Goal: Transaction & Acquisition: Purchase product/service

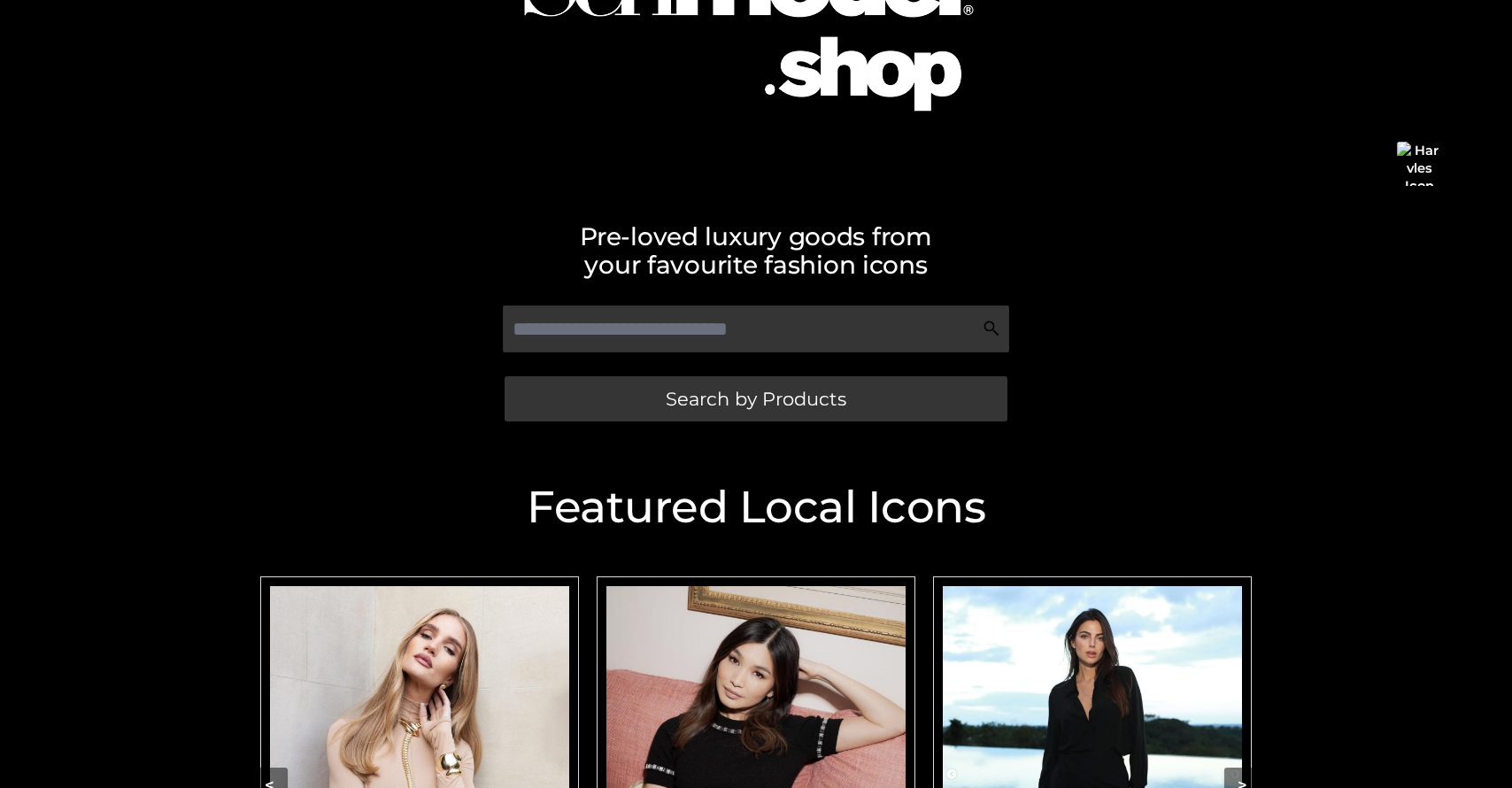
scroll to position [194, 0]
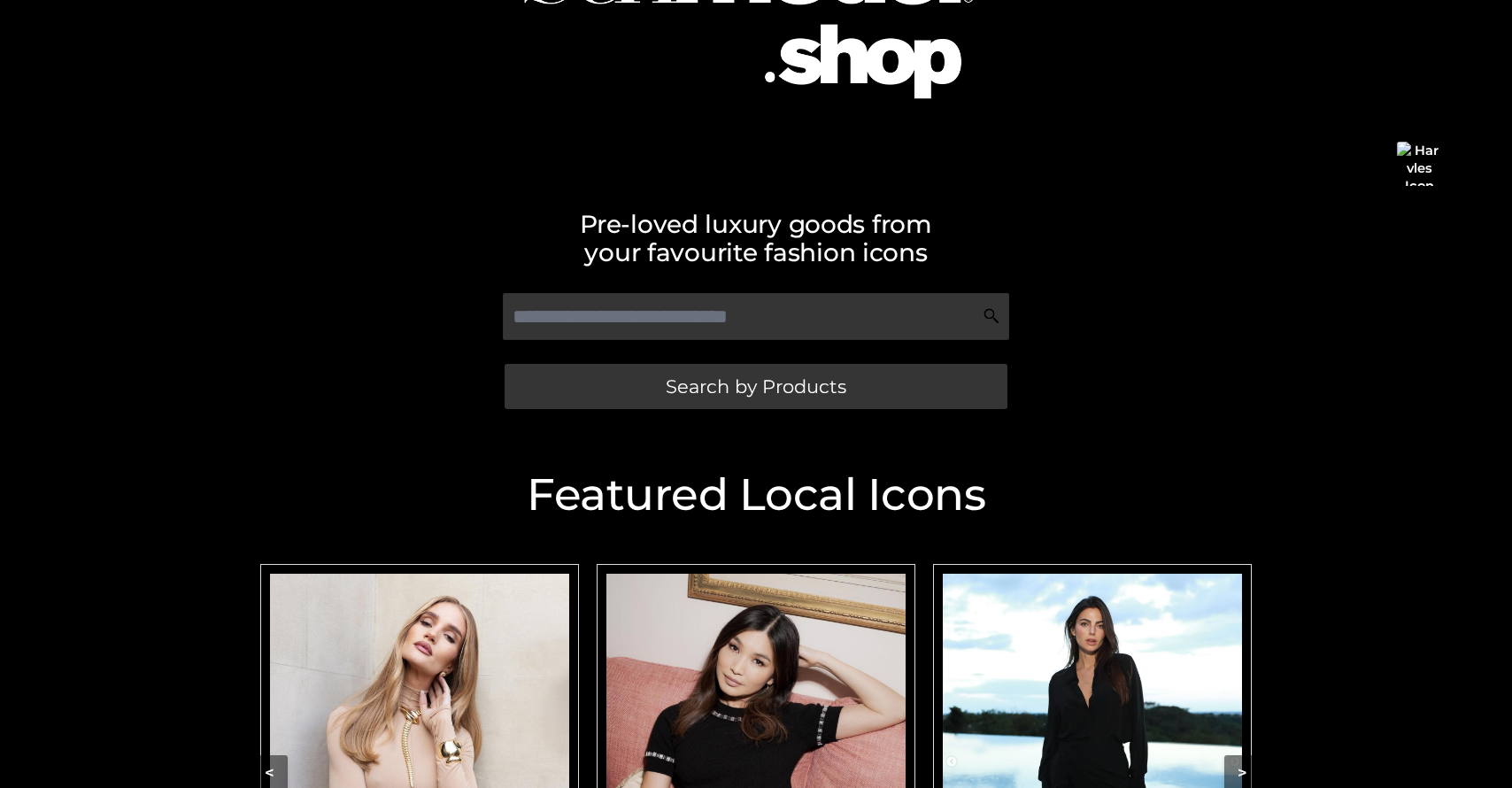
click at [449, 640] on img "Carousel Navigation" at bounding box center [419, 761] width 299 height 375
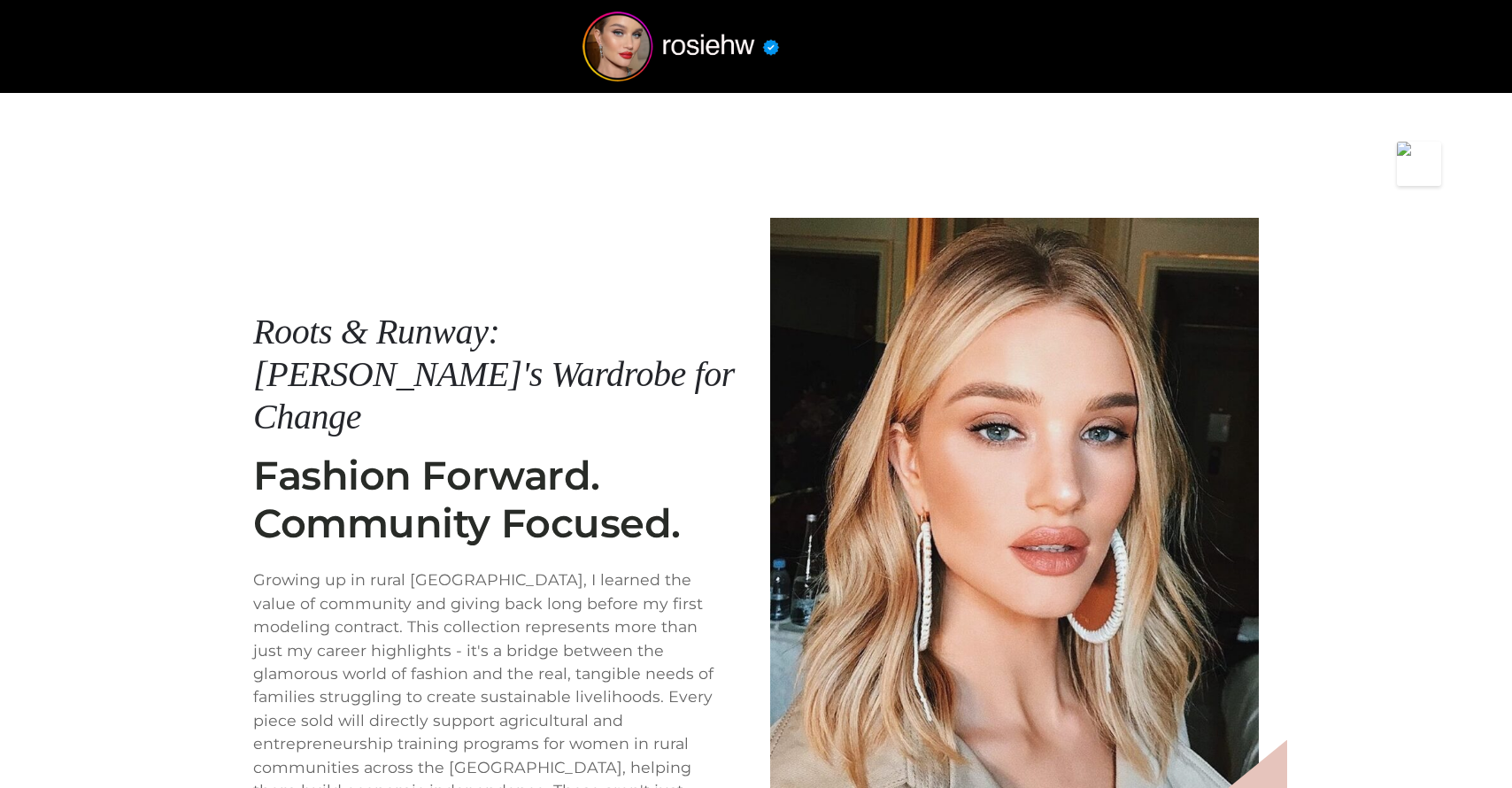
scroll to position [232, 0]
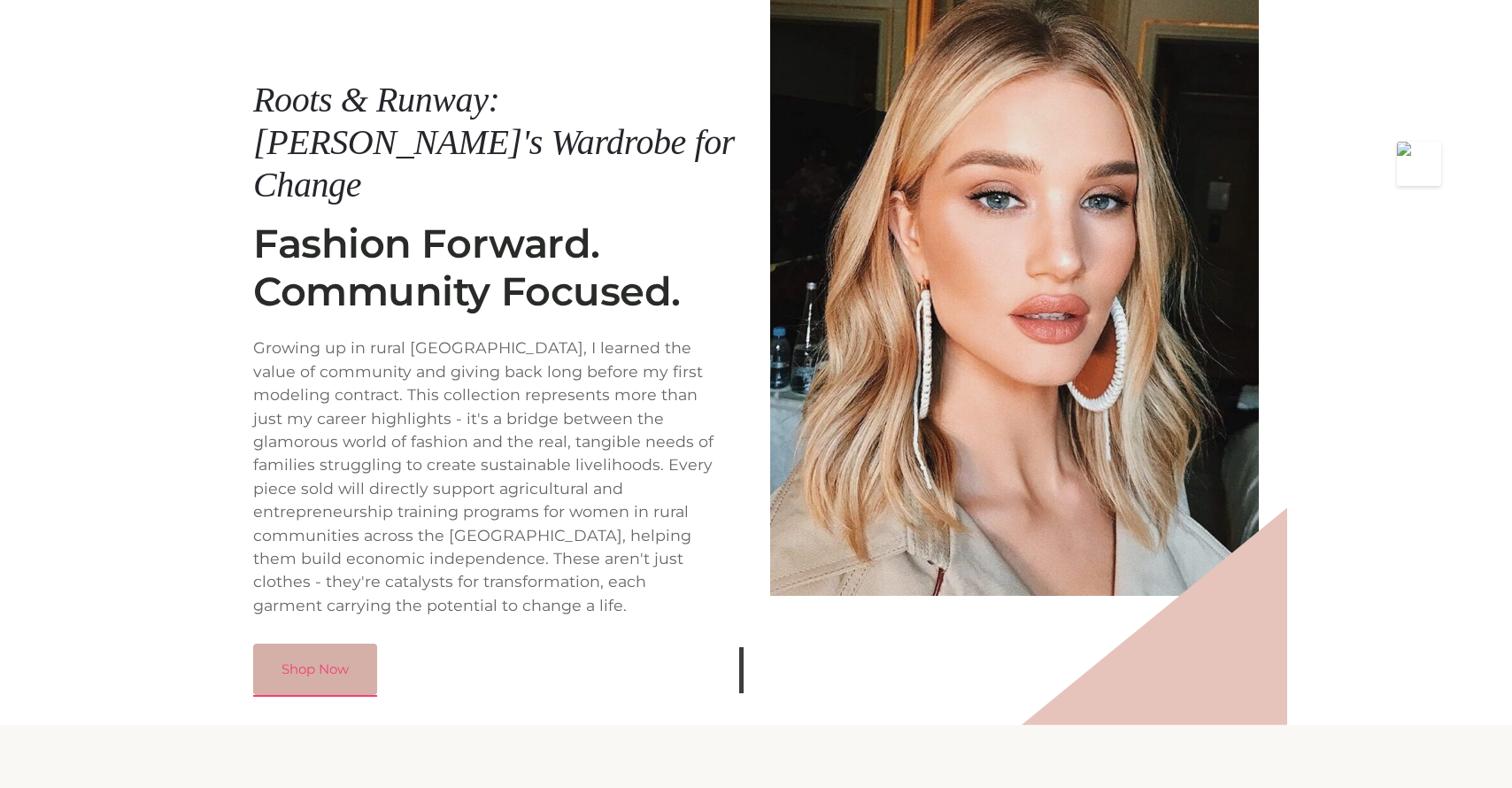
click at [316, 643] on link "Shop Now" at bounding box center [315, 669] width 124 height 51
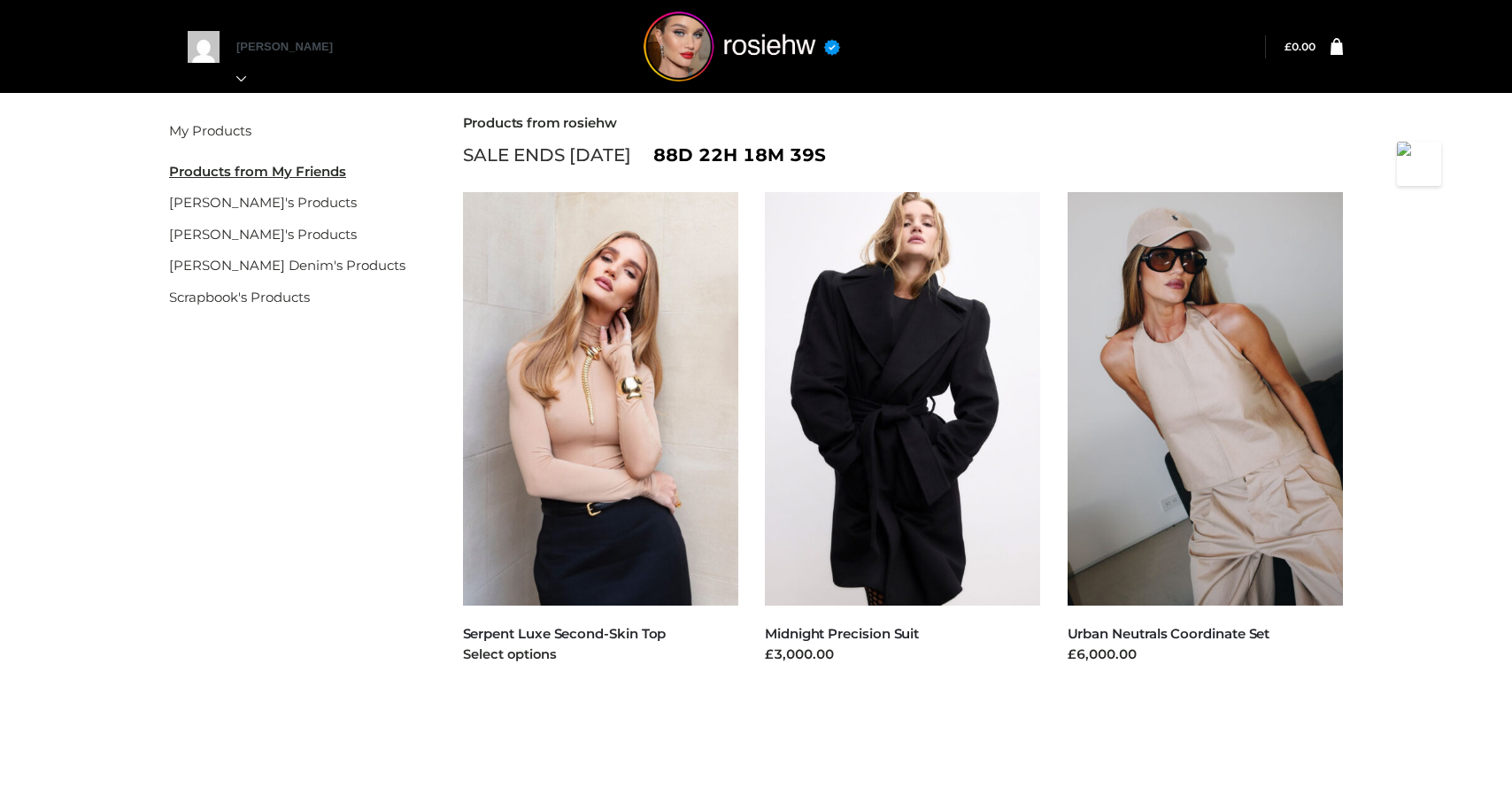
click at [640, 439] on img at bounding box center [601, 399] width 277 height 413
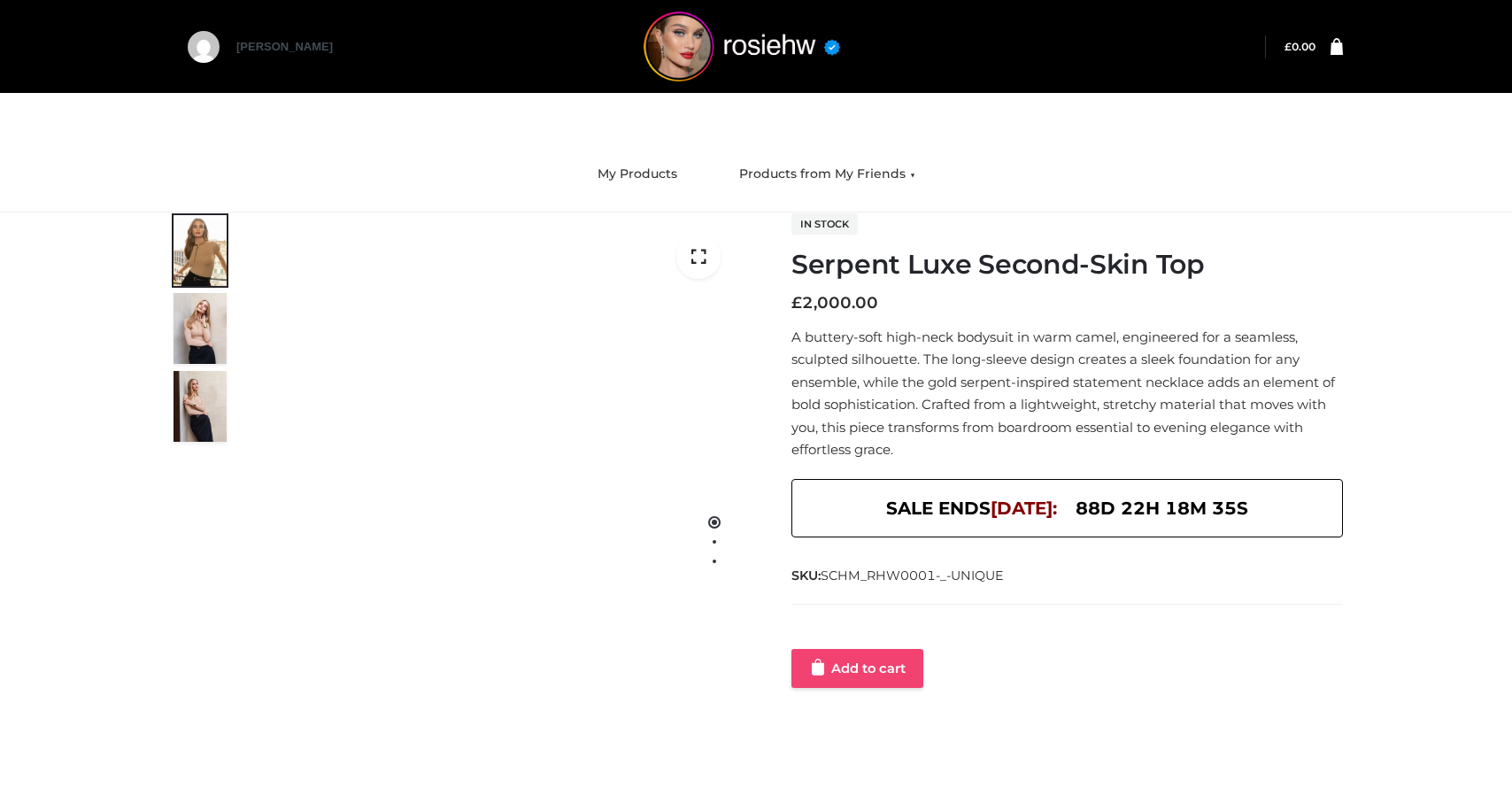
click at [865, 663] on link "Add to cart" at bounding box center [857, 668] width 132 height 39
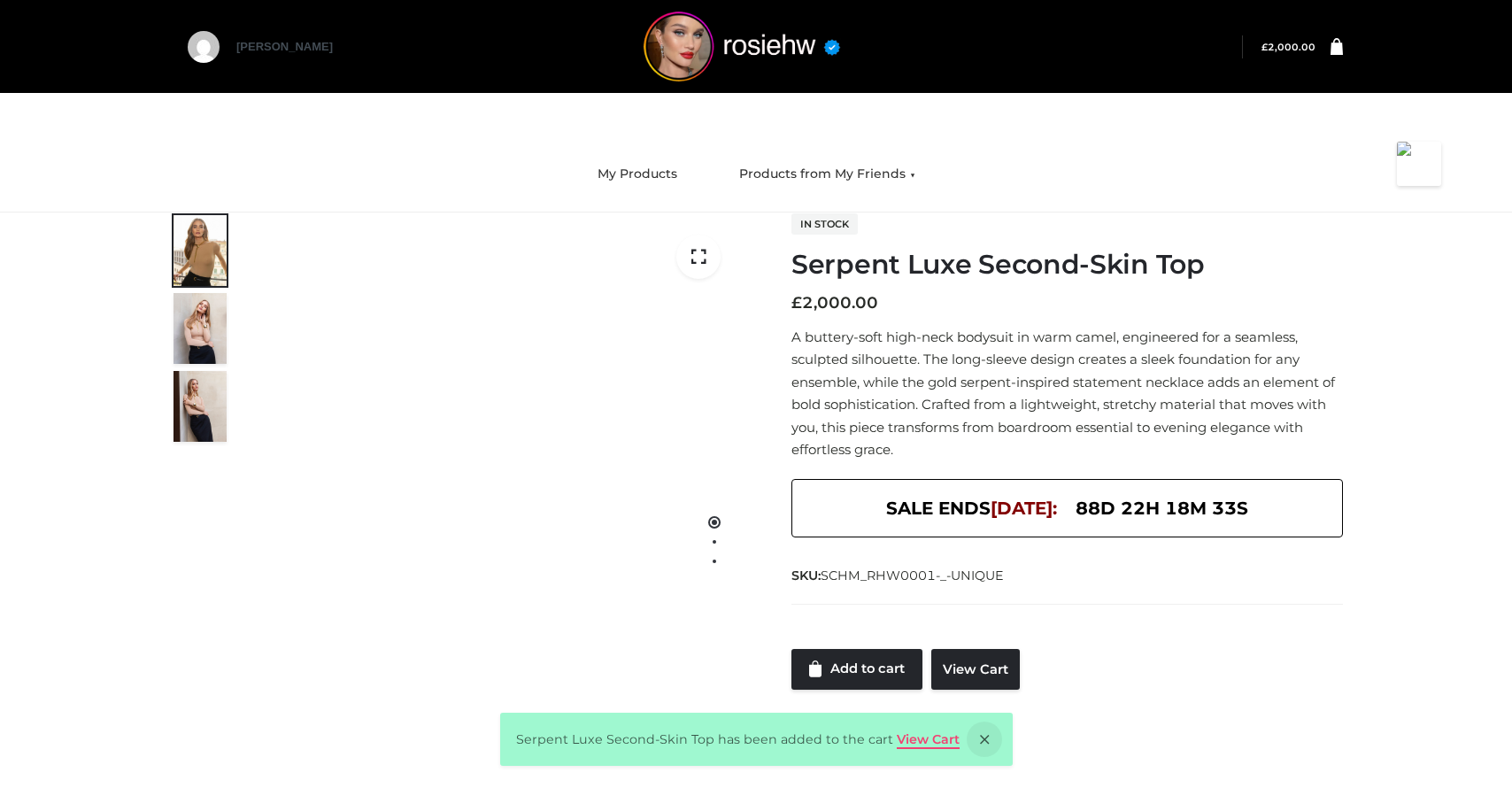
click at [919, 744] on link "View Cart" at bounding box center [928, 739] width 63 height 16
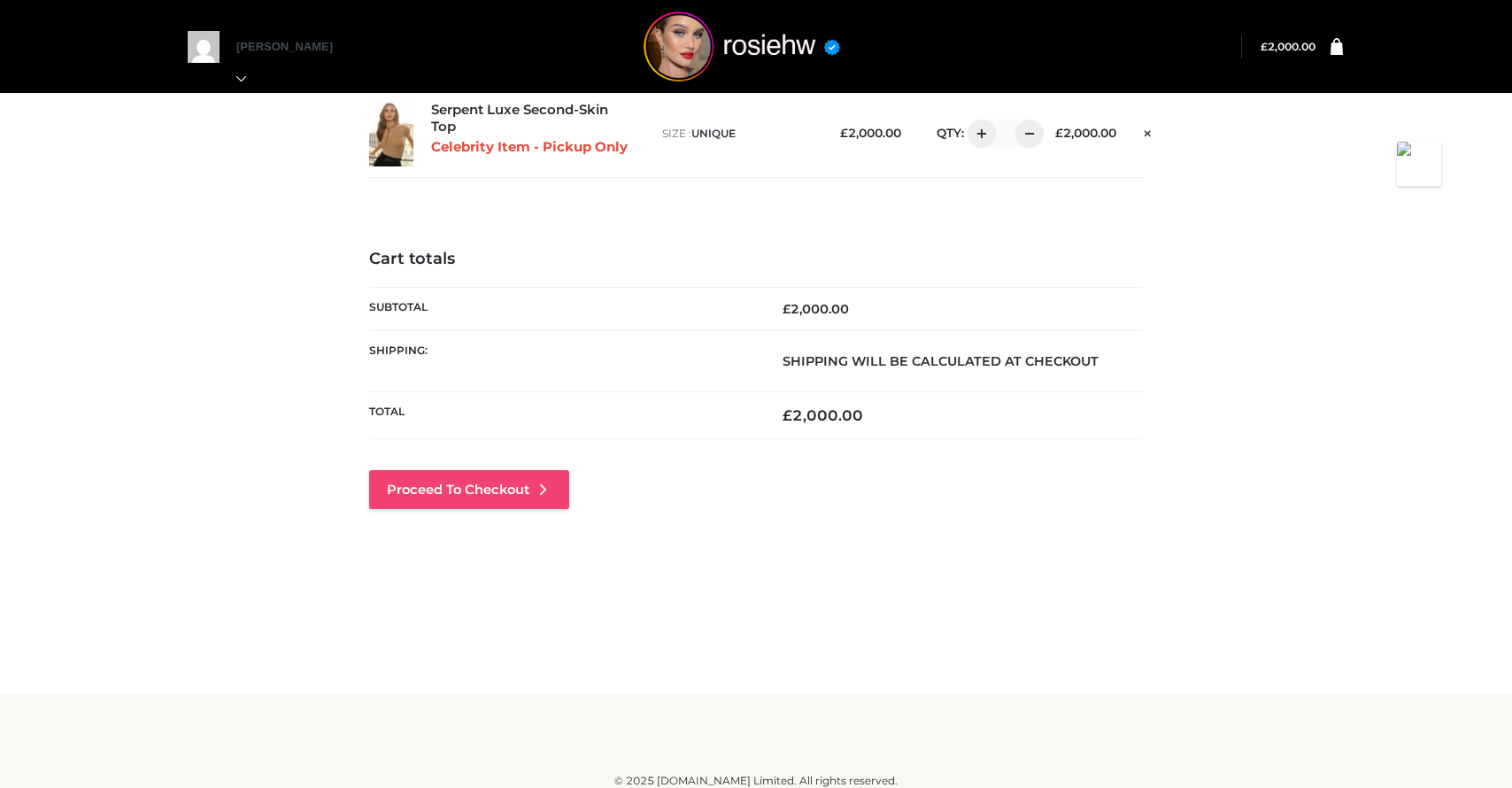
click at [537, 492] on link "Proceed to Checkout" at bounding box center [469, 489] width 200 height 39
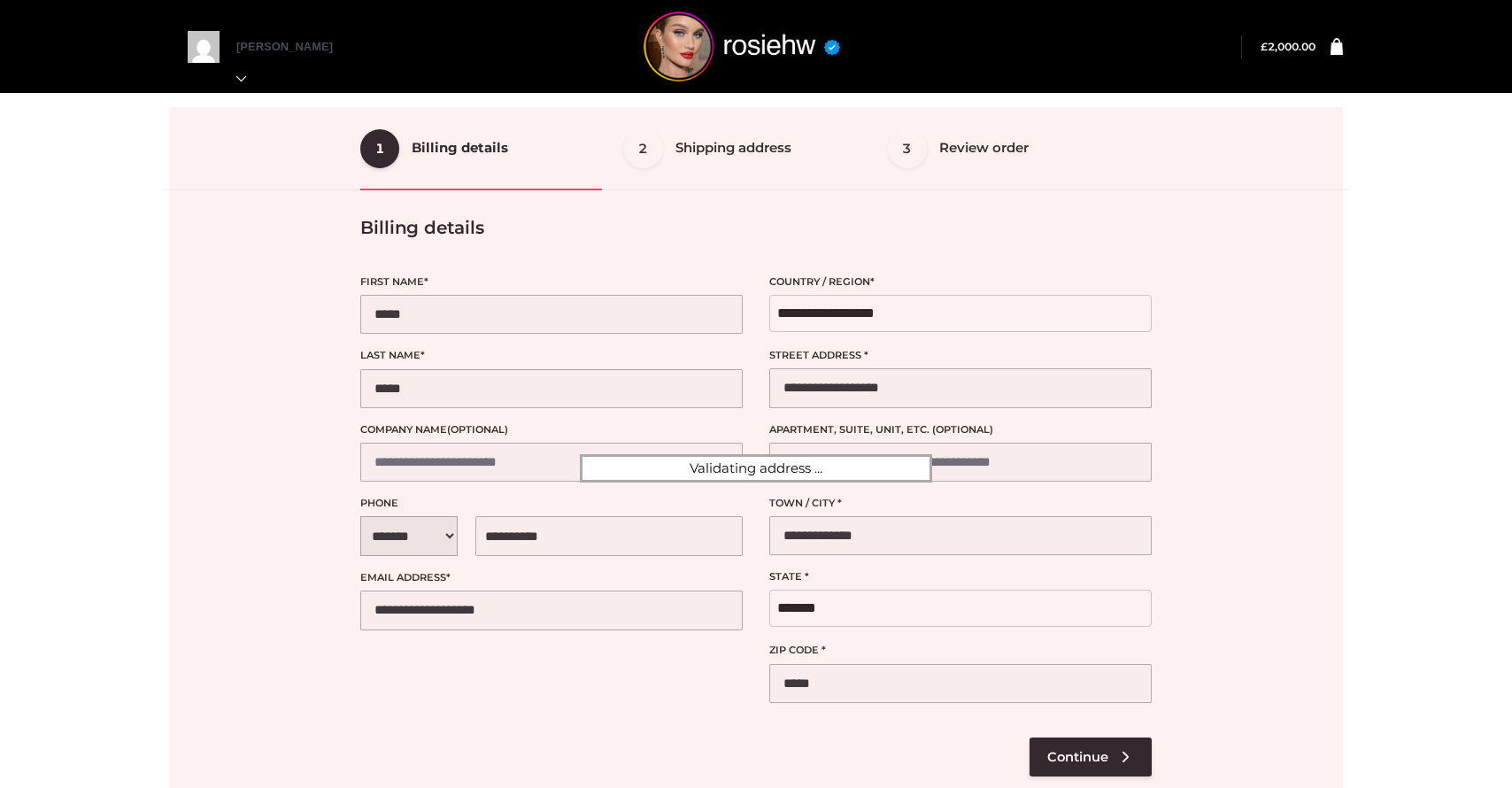
select select "**"
click at [1077, 756] on div at bounding box center [755, 468] width 1173 height 722
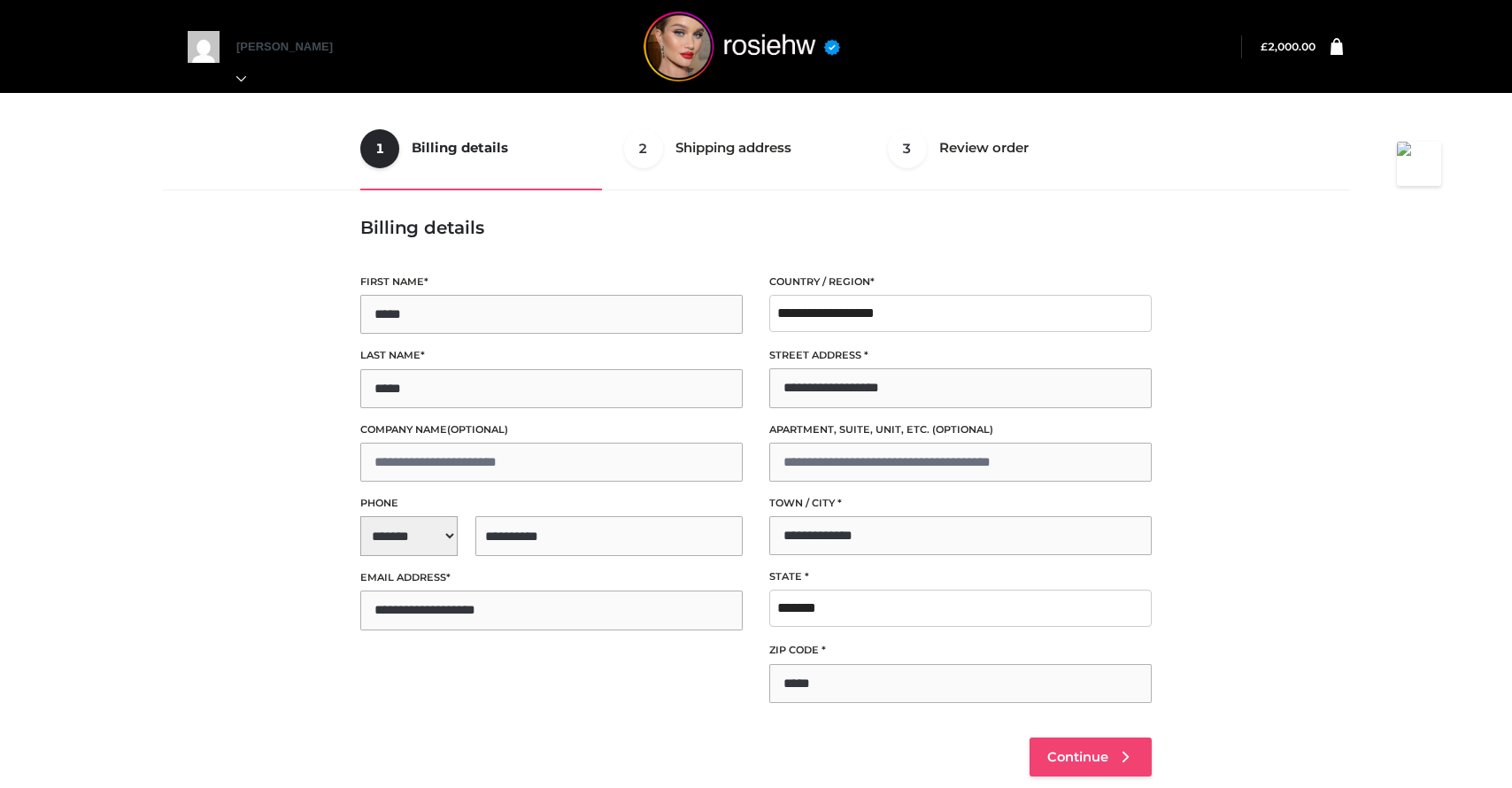
click at [1095, 763] on span "Continue" at bounding box center [1077, 757] width 61 height 16
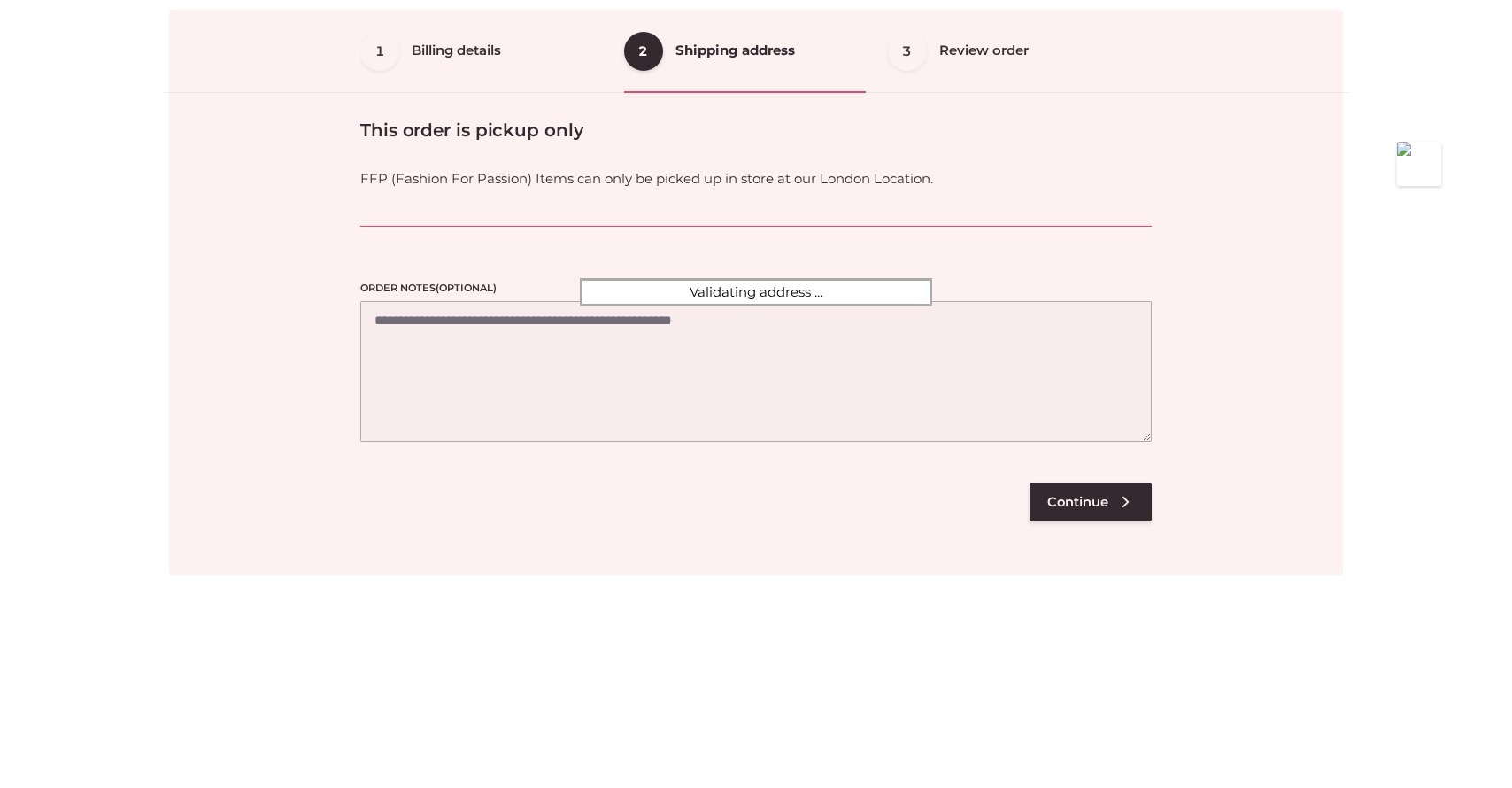
scroll to position [107, 0]
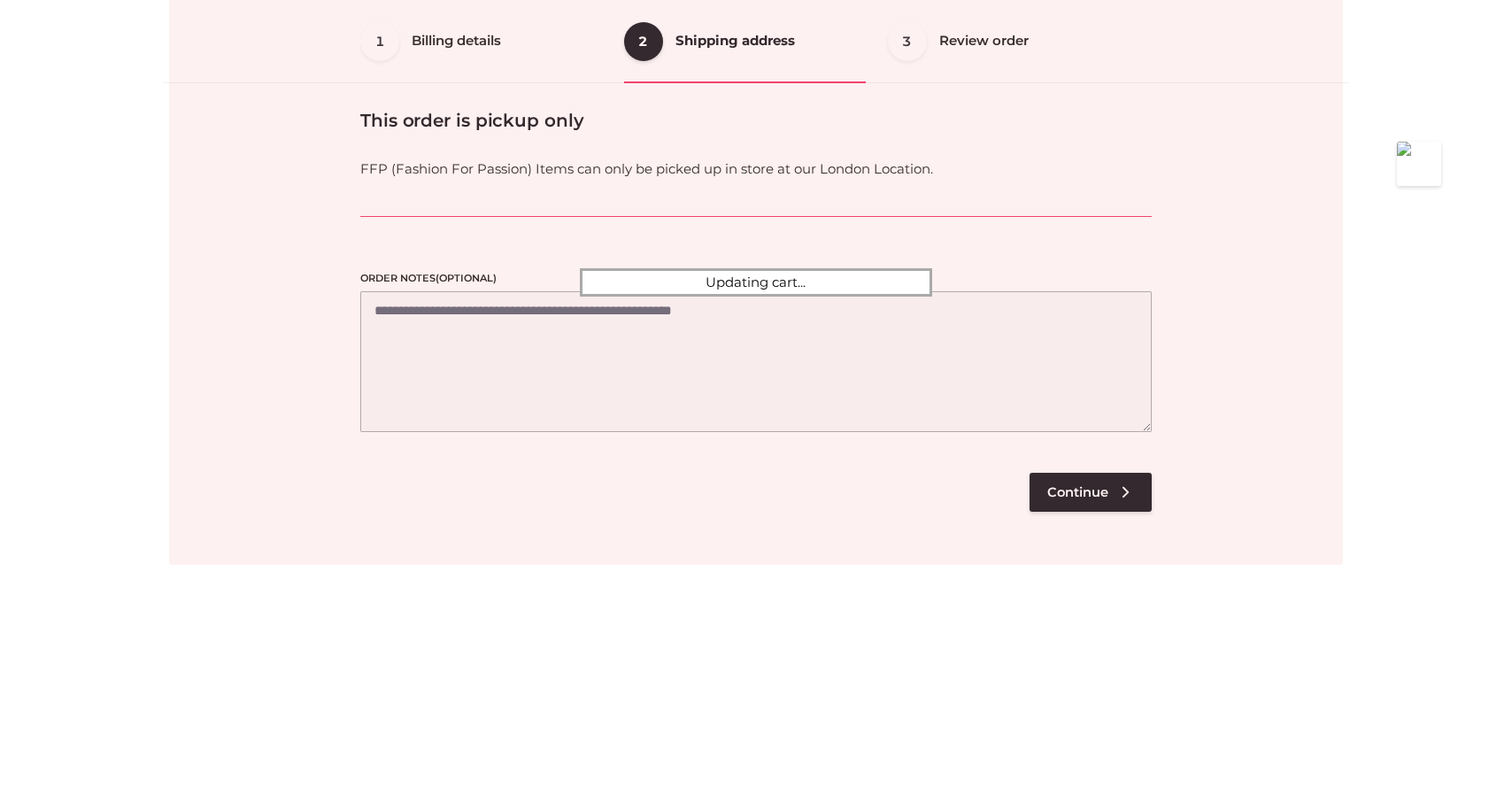
click at [1102, 508] on div at bounding box center [755, 282] width 1173 height 565
click at [1076, 500] on div at bounding box center [755, 282] width 1173 height 565
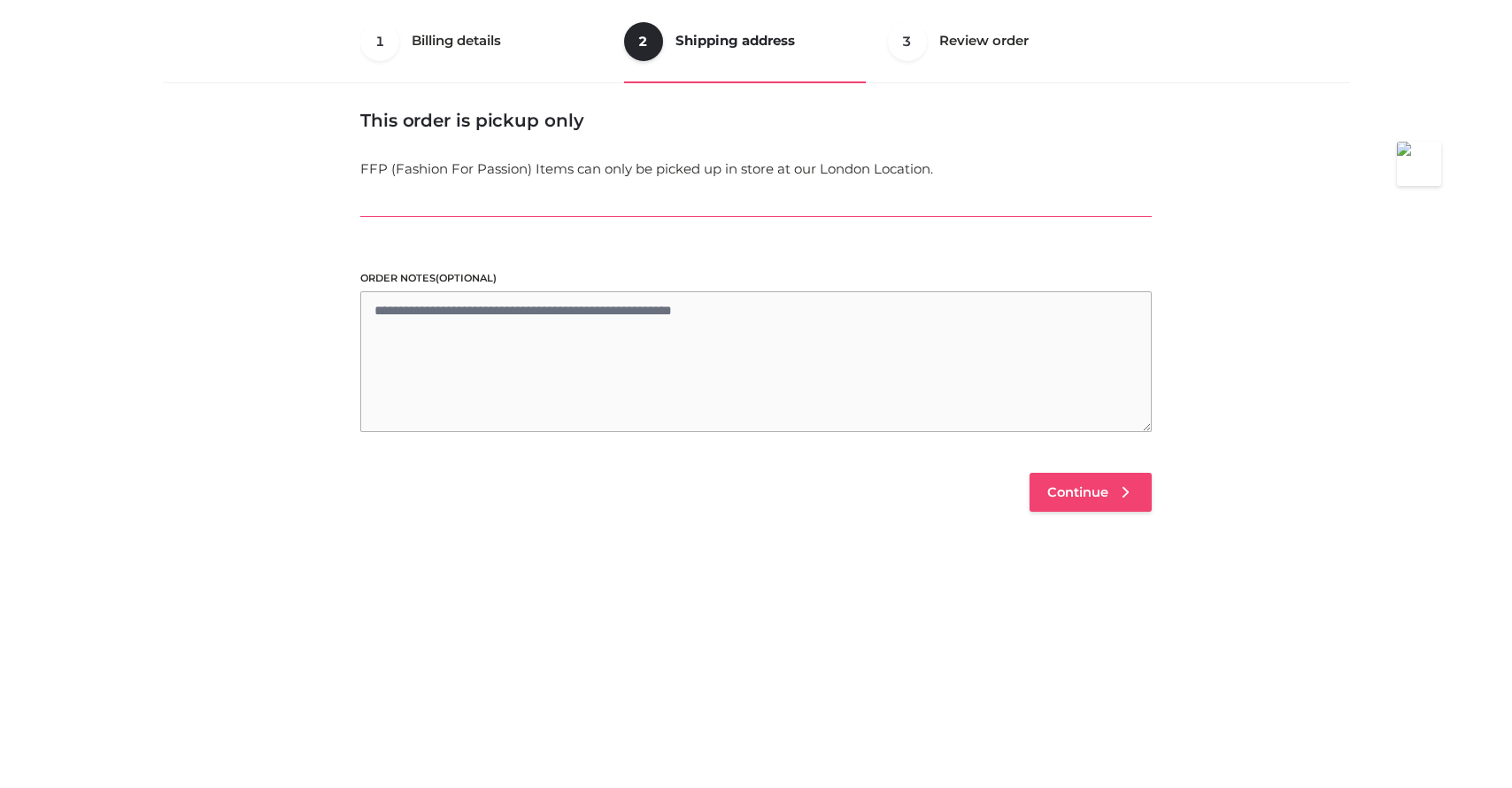
click at [1067, 500] on link "Continue" at bounding box center [1091, 492] width 122 height 39
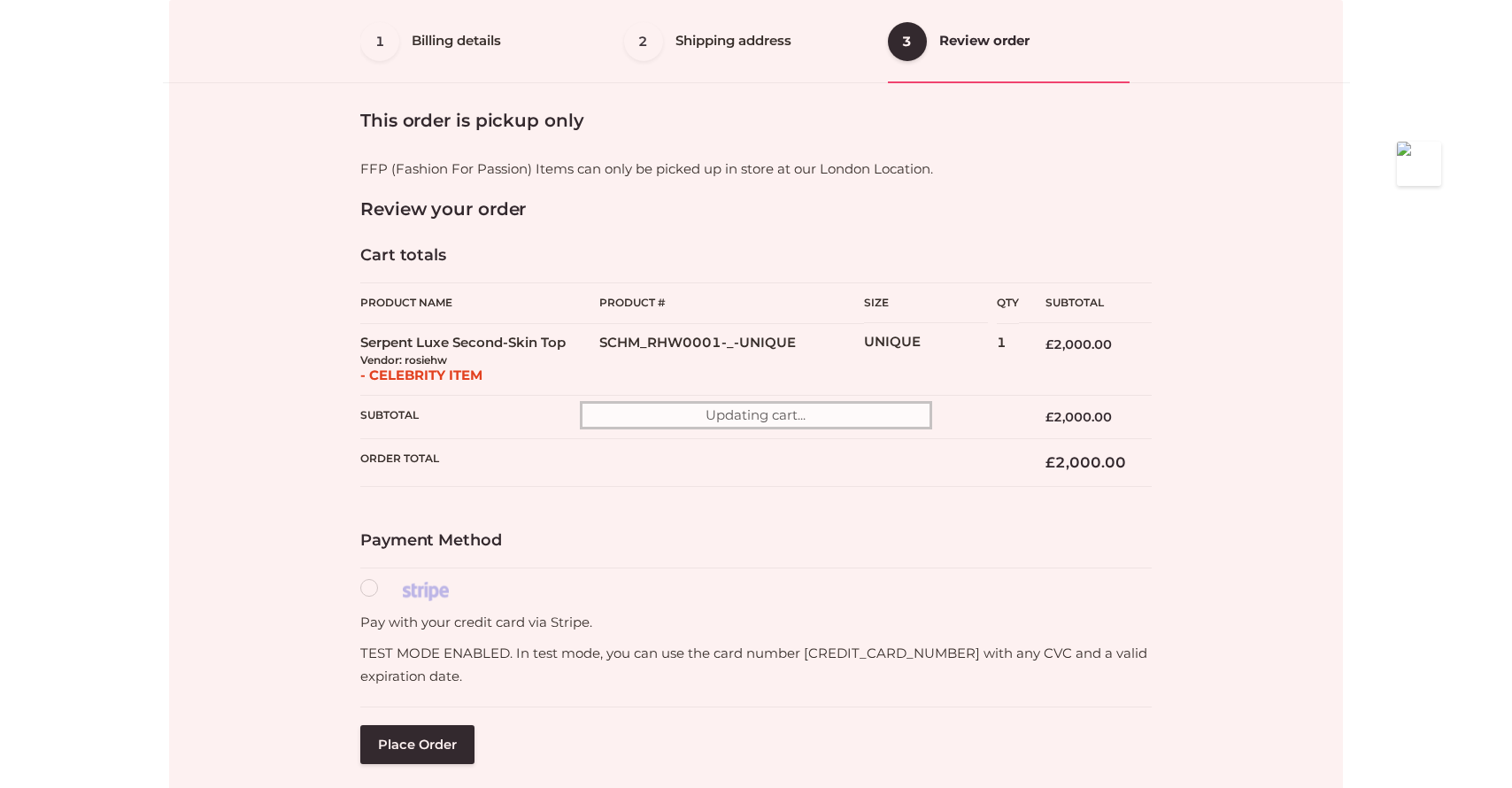
click at [423, 739] on div at bounding box center [755, 414] width 1173 height 830
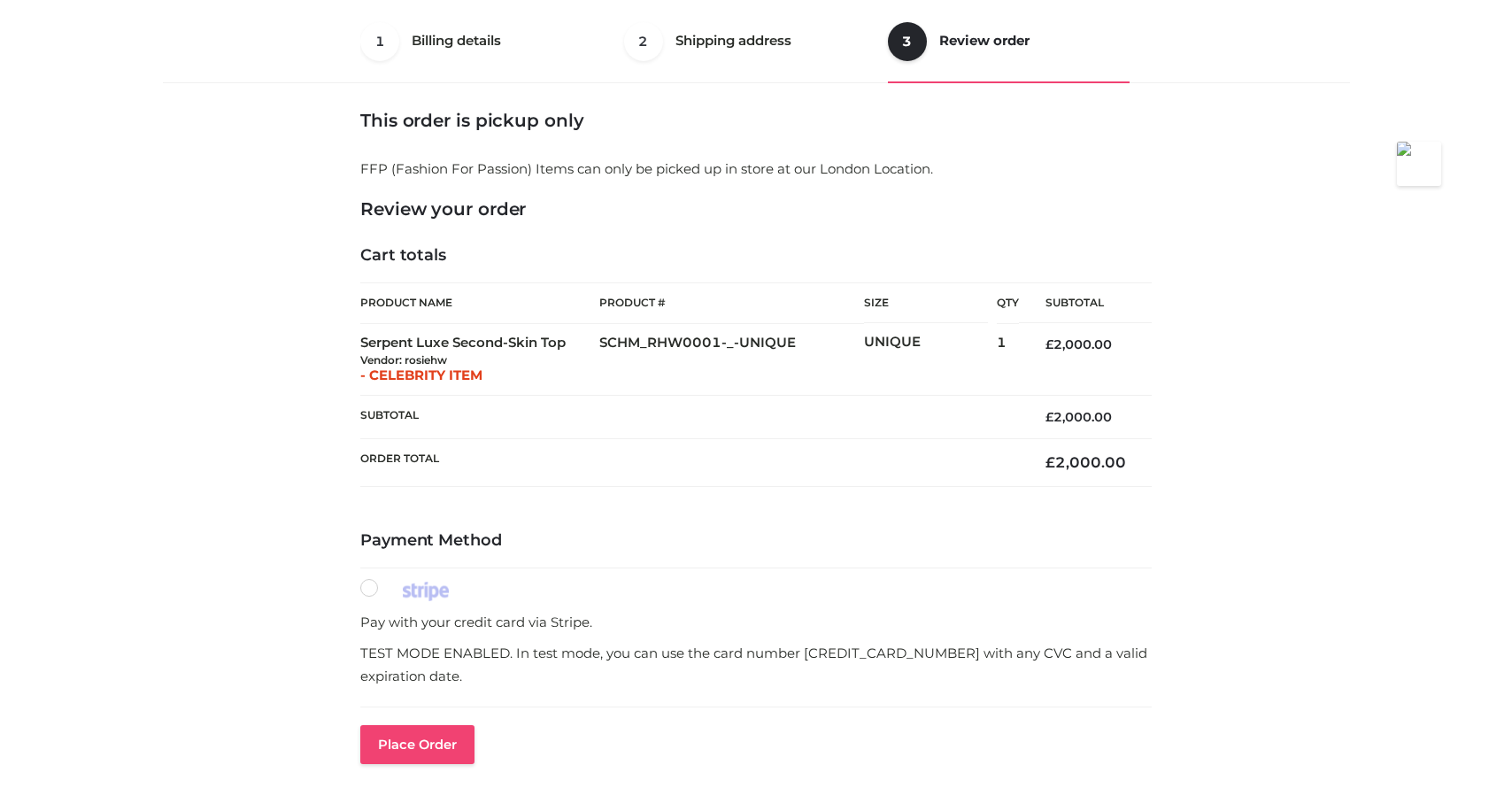
click at [431, 743] on button "Place order" at bounding box center [417, 744] width 115 height 39
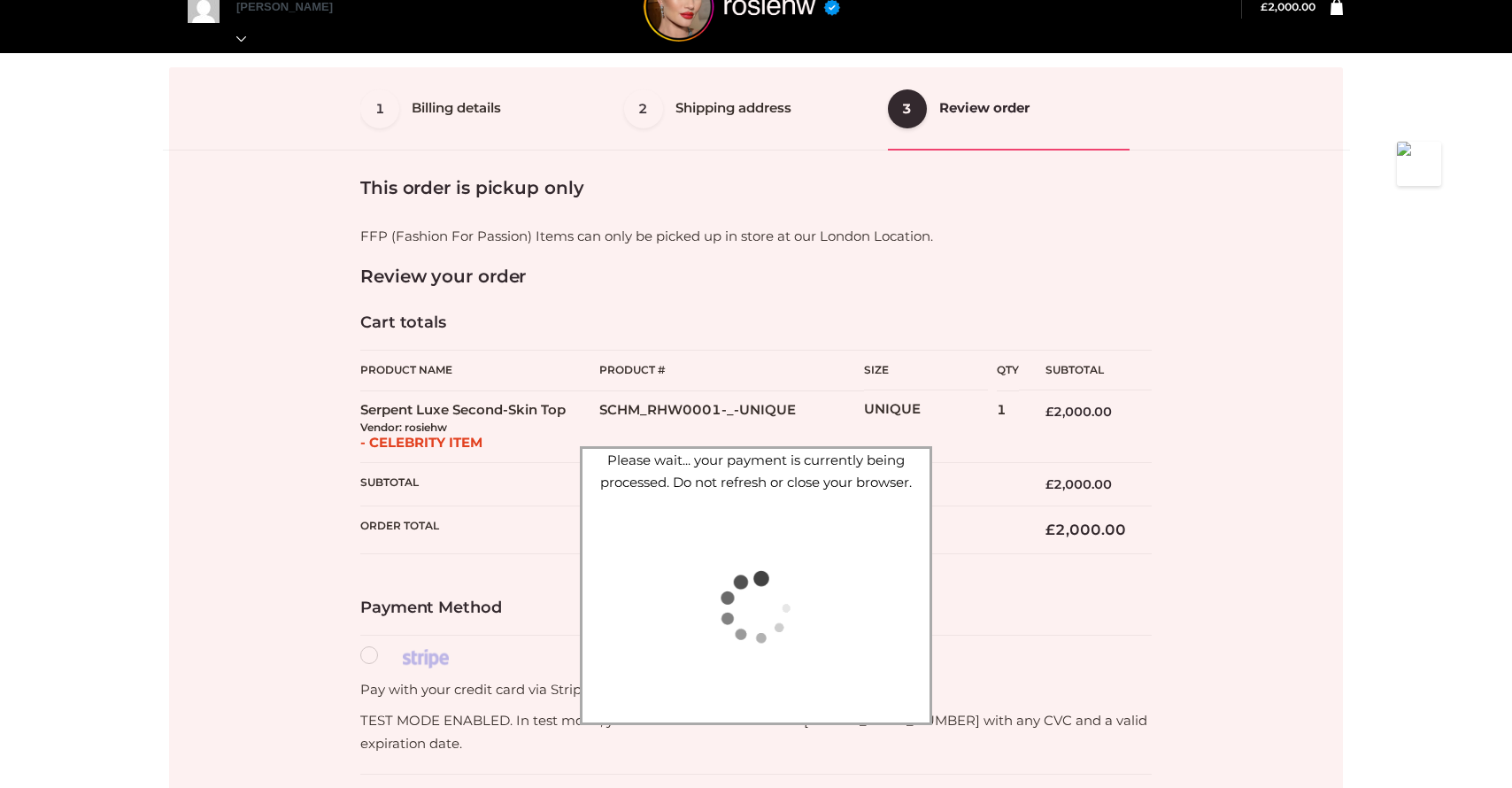
scroll to position [24, 0]
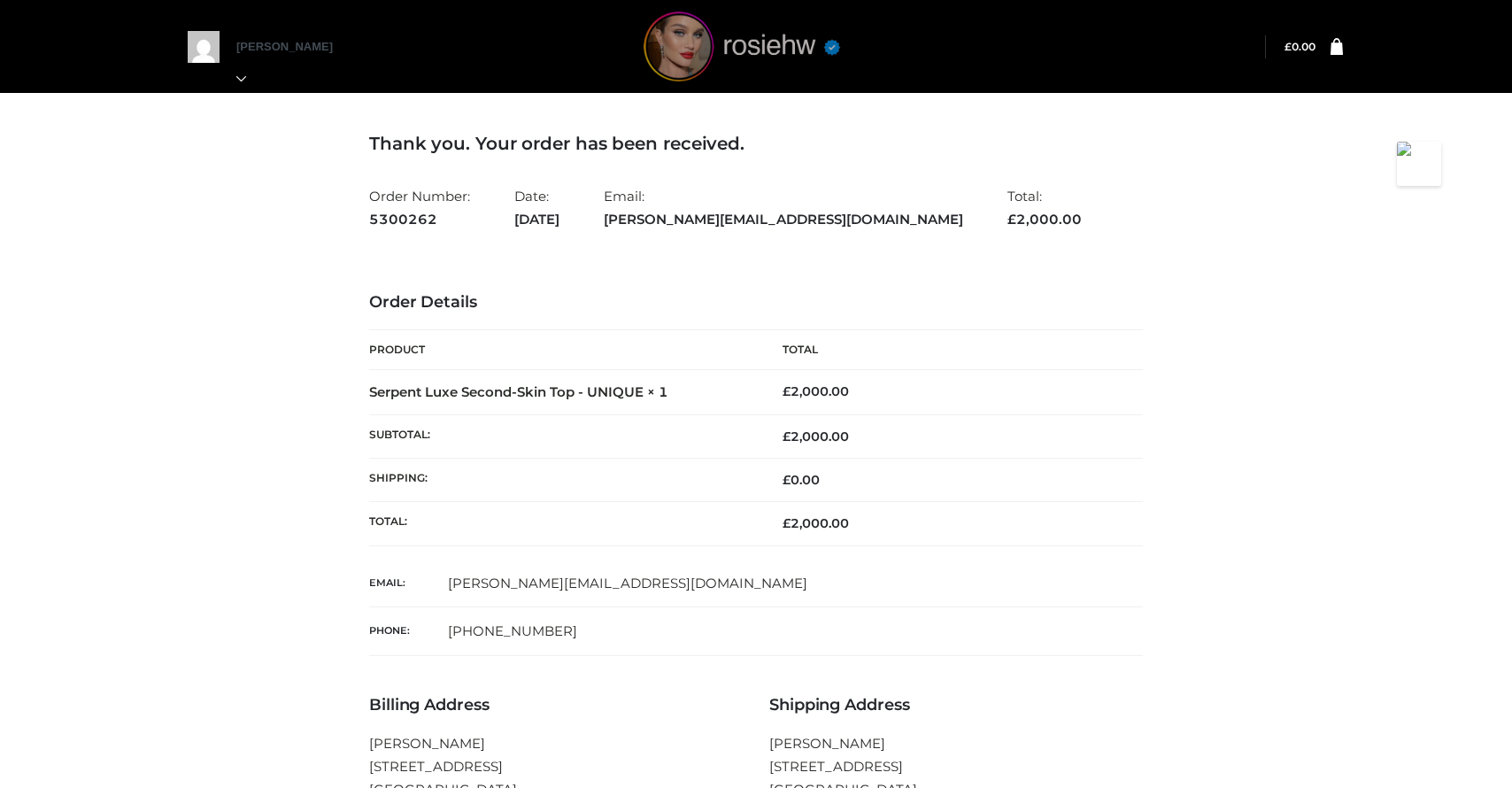
click at [712, 48] on img at bounding box center [741, 47] width 266 height 70
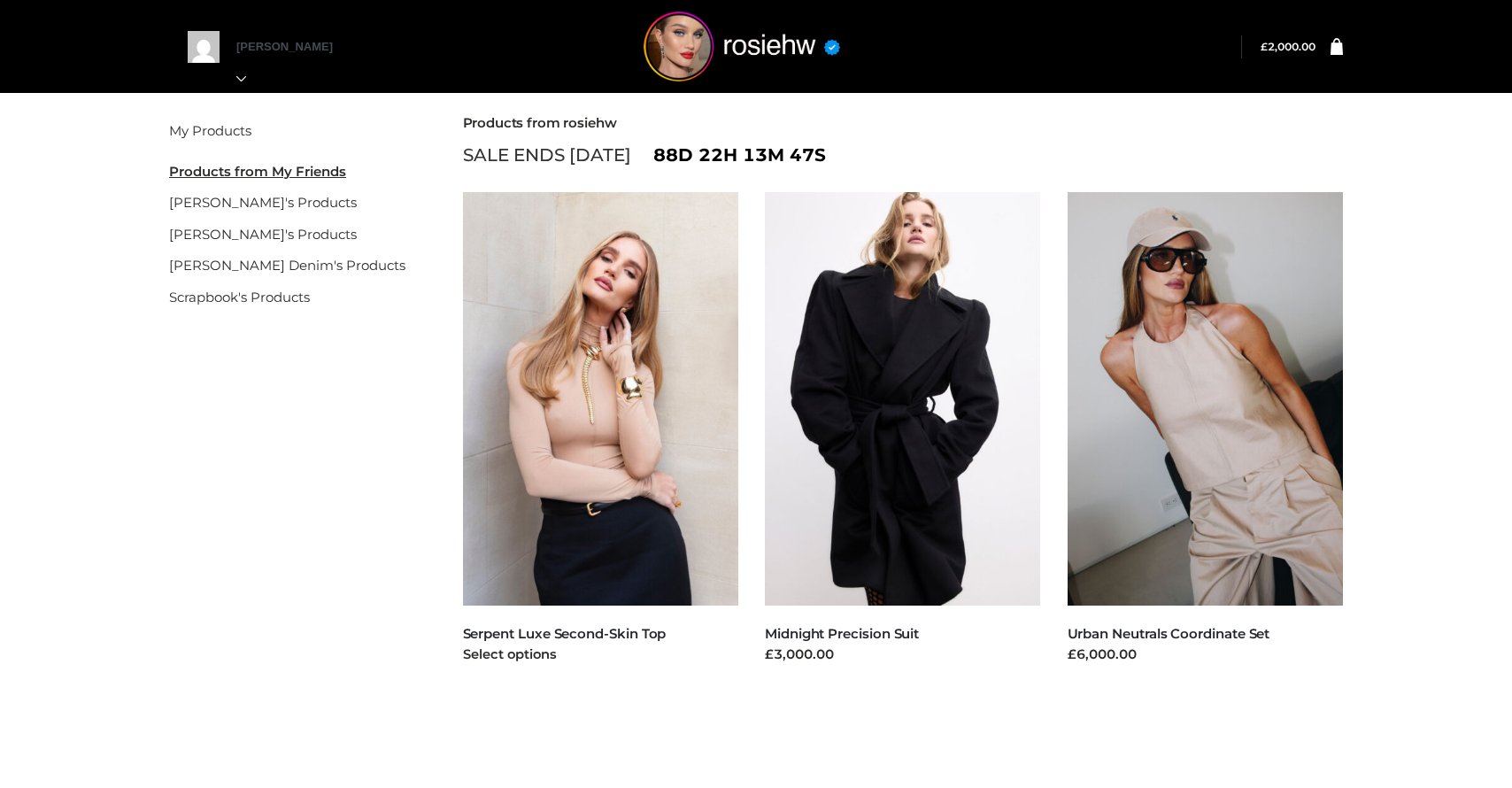
click at [690, 406] on img at bounding box center [601, 399] width 277 height 413
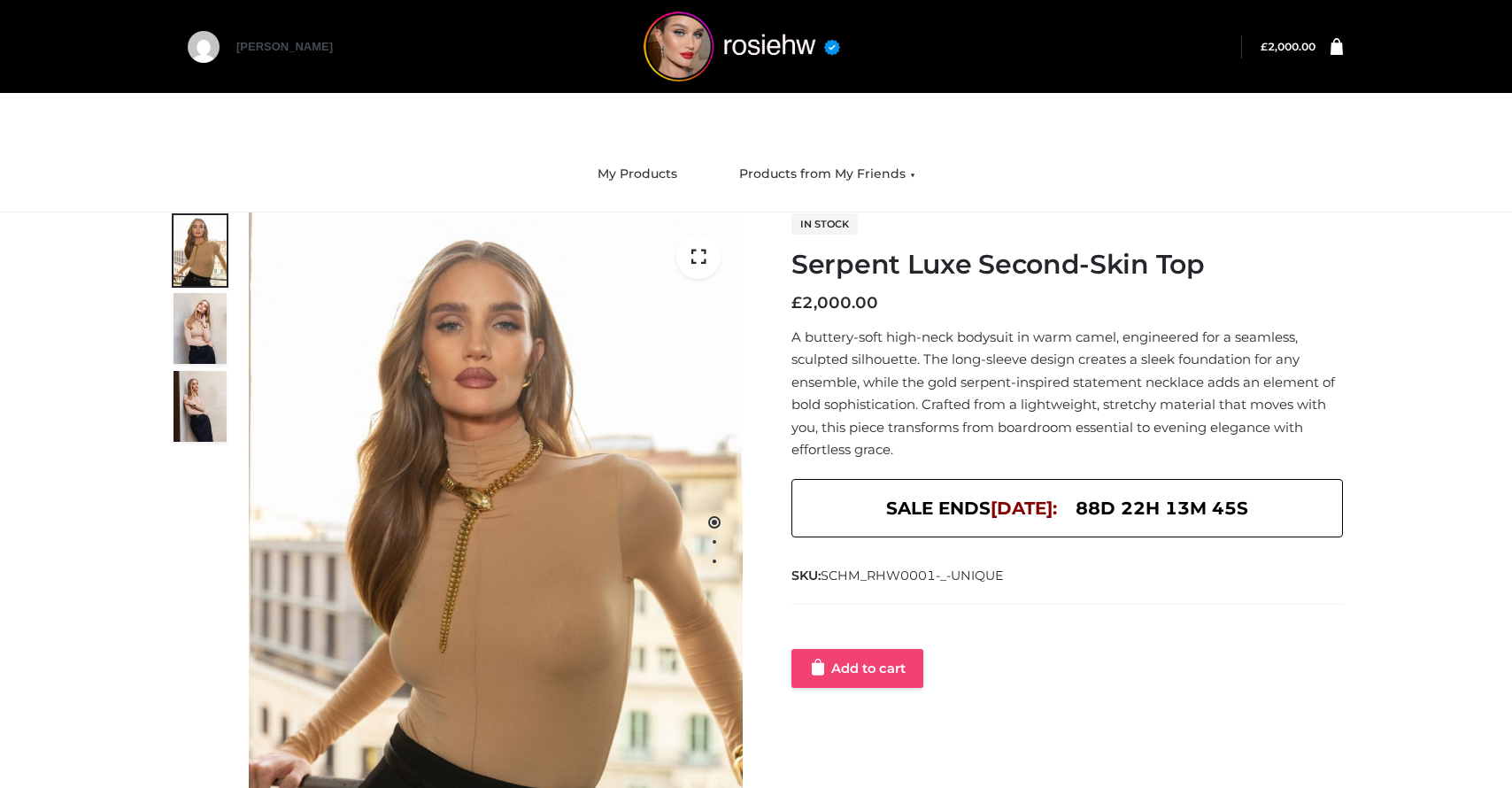
click at [828, 669] on link "Add to cart" at bounding box center [857, 668] width 132 height 39
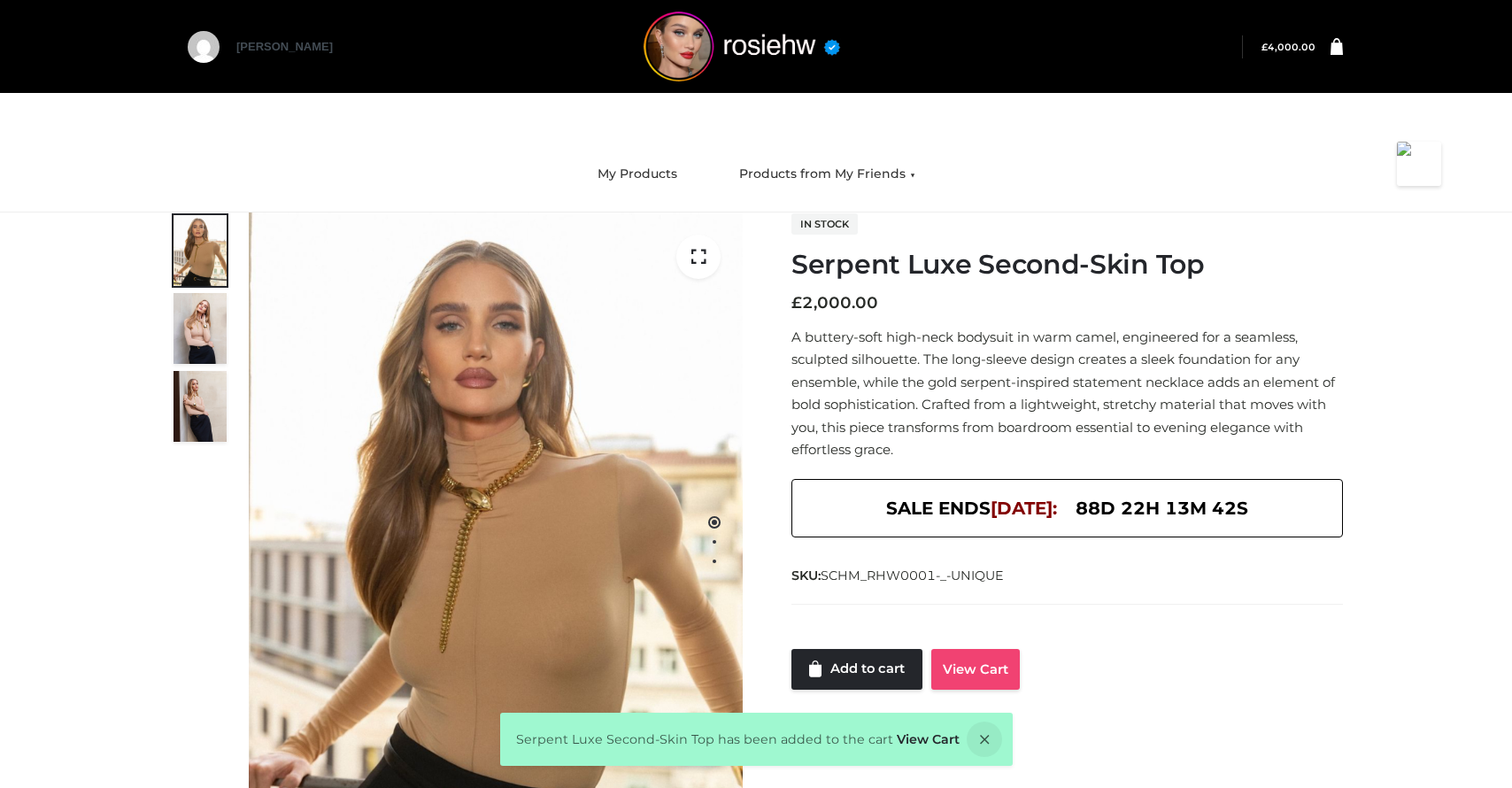
click at [982, 669] on link "View Cart" at bounding box center [974, 669] width 88 height 41
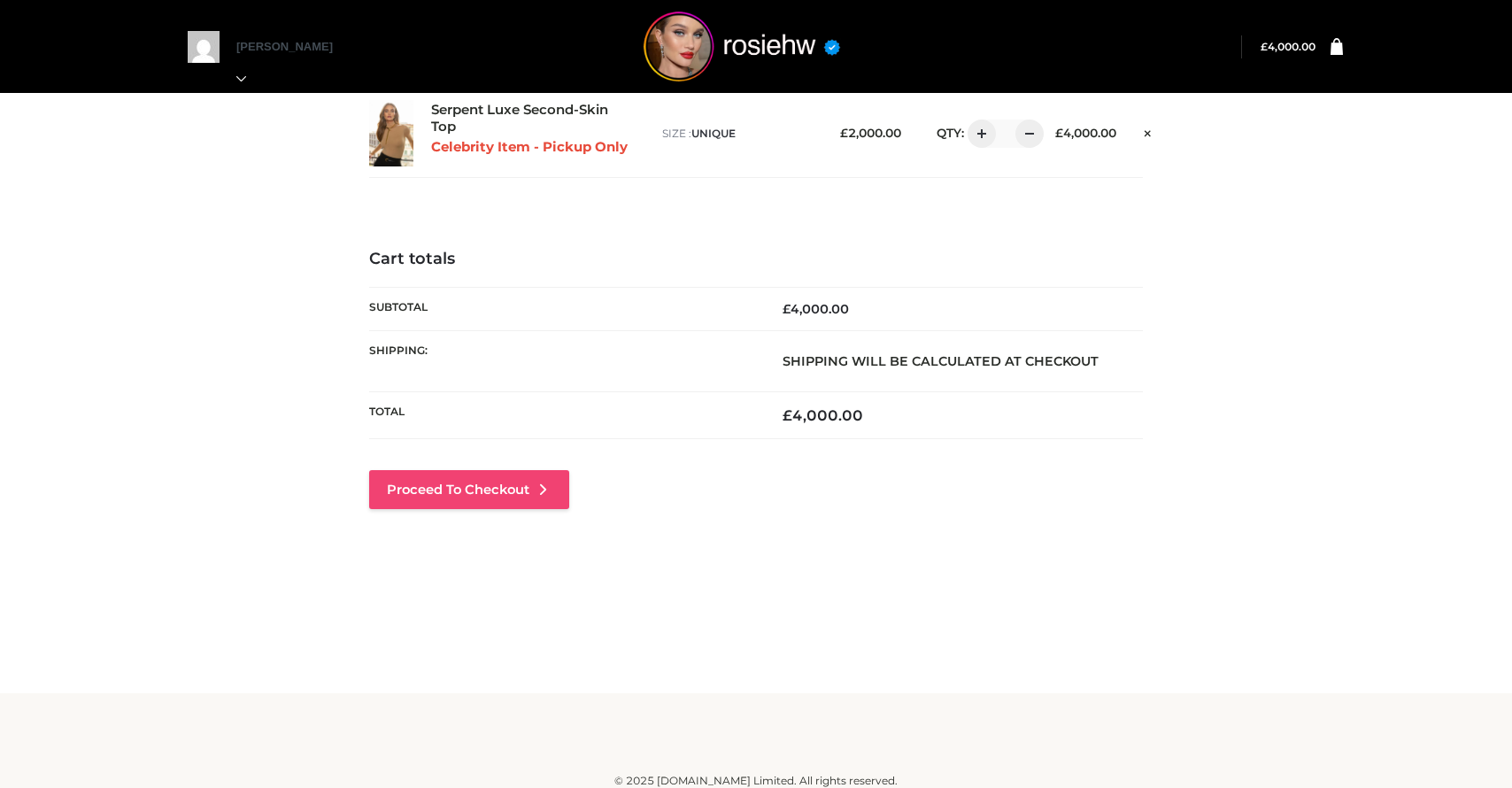
click at [536, 490] on link "Proceed to Checkout" at bounding box center [469, 489] width 200 height 39
click at [481, 500] on link "Proceed to Checkout" at bounding box center [469, 489] width 200 height 39
click at [508, 497] on link "Proceed to Checkout" at bounding box center [469, 489] width 200 height 39
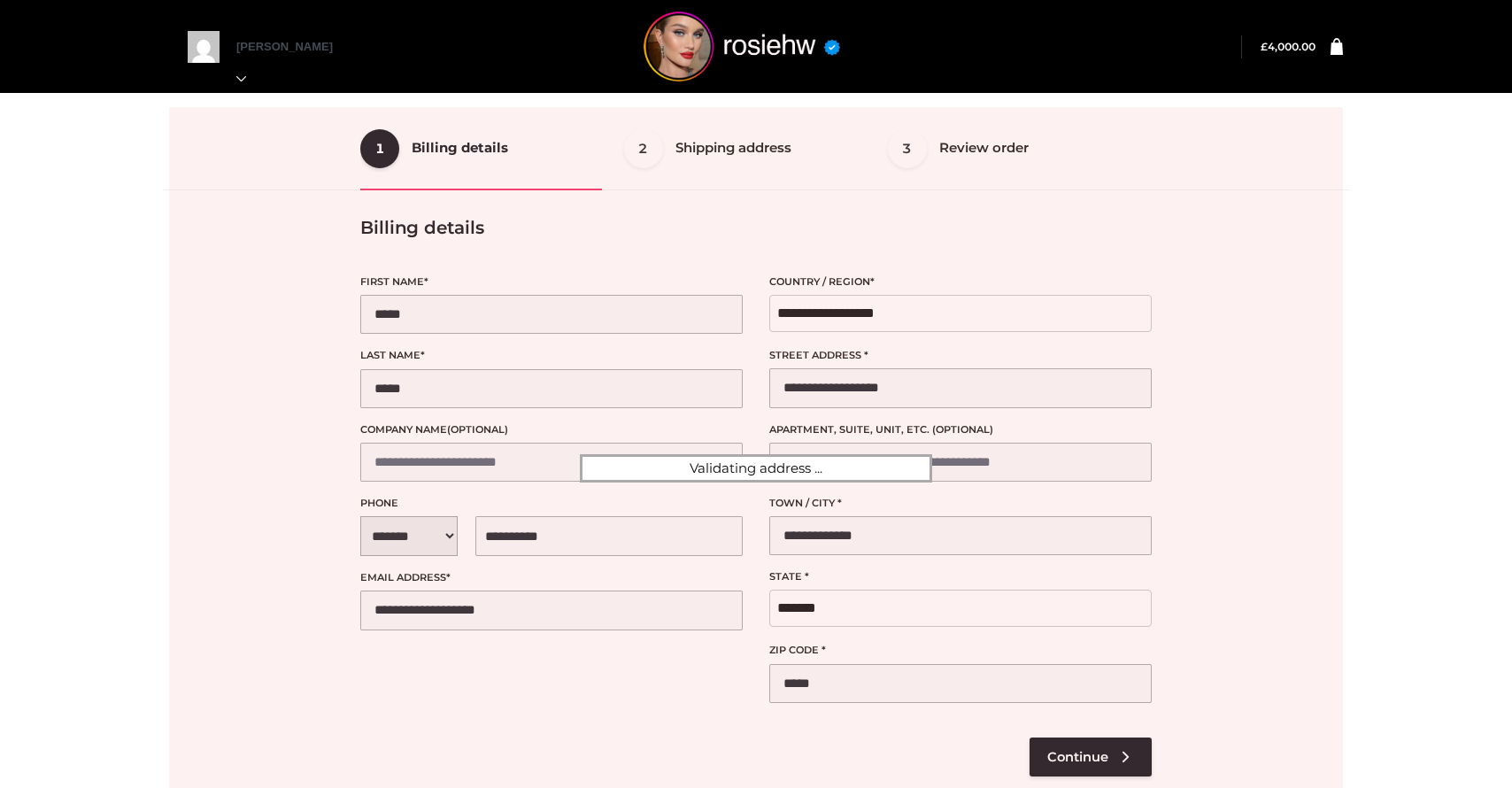
select select "**"
